Goal: Task Accomplishment & Management: Manage account settings

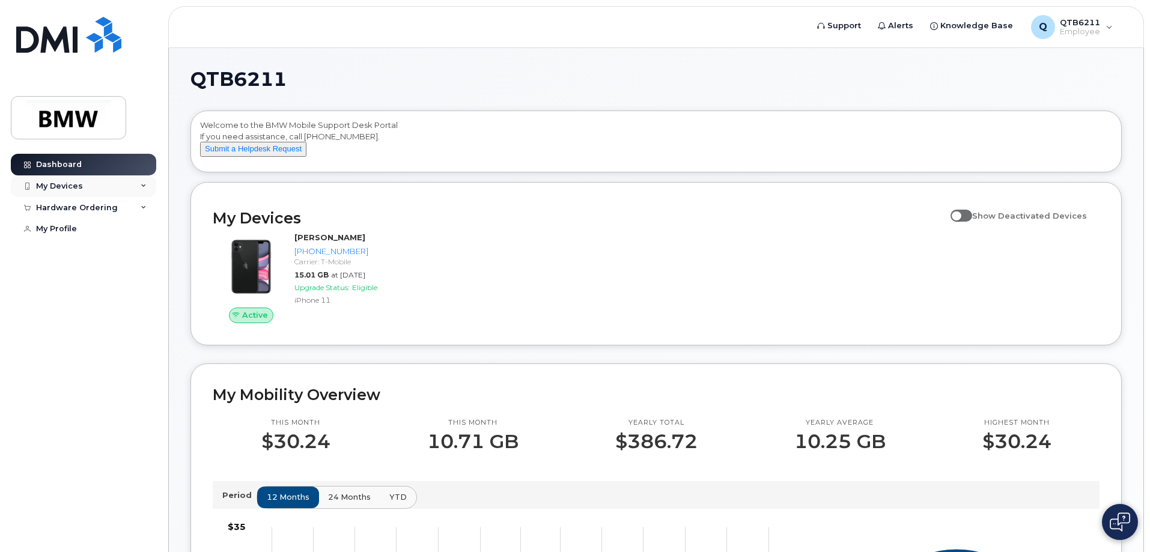
click at [78, 189] on div "My Devices" at bounding box center [59, 186] width 47 height 10
click at [81, 208] on div "Hardware Ordering" at bounding box center [77, 208] width 82 height 10
click at [88, 207] on div "Hardware Ordering" at bounding box center [77, 208] width 82 height 10
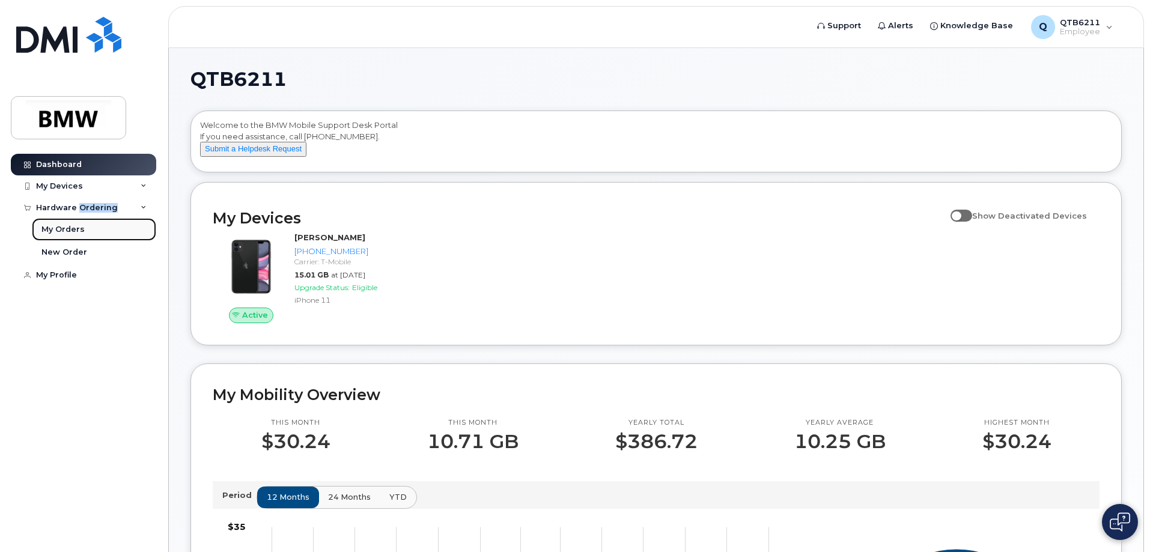
click at [79, 227] on div "My Orders" at bounding box center [62, 229] width 43 height 11
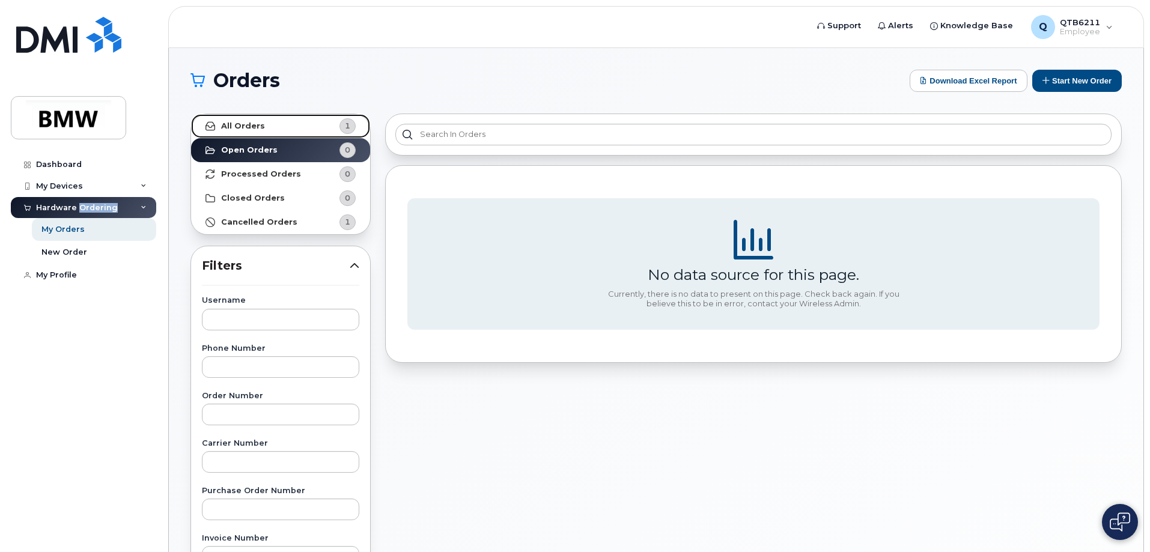
click at [294, 123] on link "All Orders 1" at bounding box center [280, 126] width 179 height 24
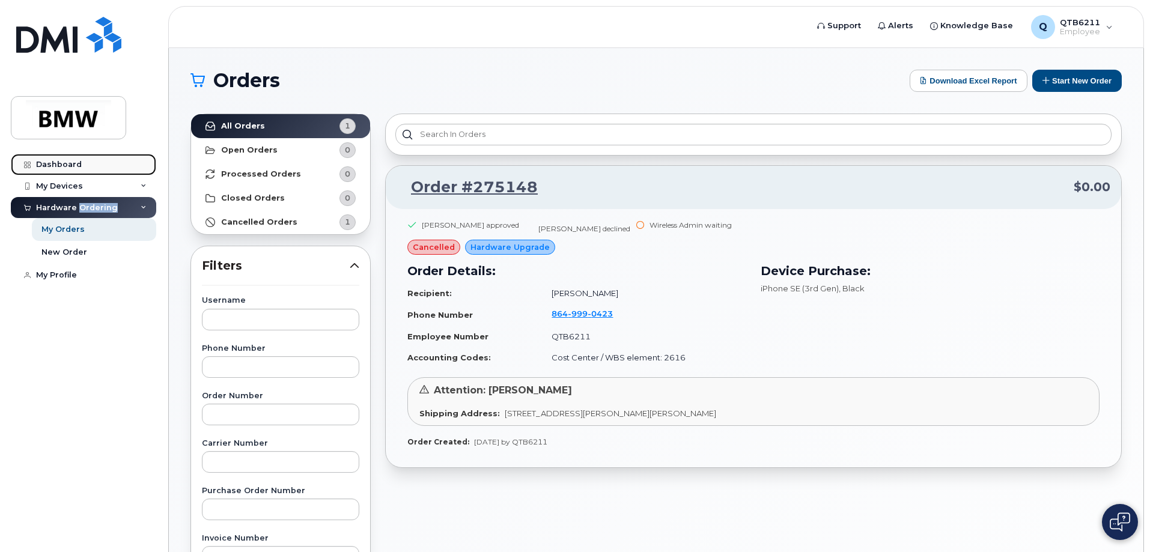
click at [65, 164] on div "Dashboard" at bounding box center [59, 165] width 46 height 10
